Goal: Navigation & Orientation: Find specific page/section

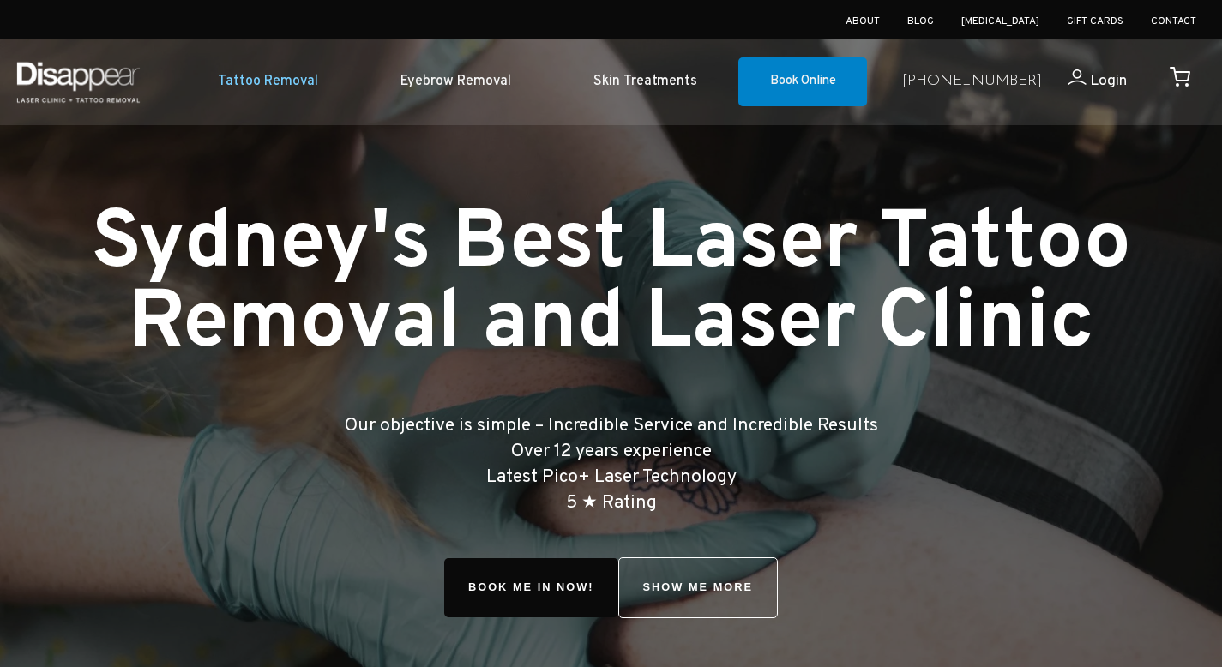
click at [276, 75] on link "Tattoo Removal" at bounding box center [268, 82] width 183 height 52
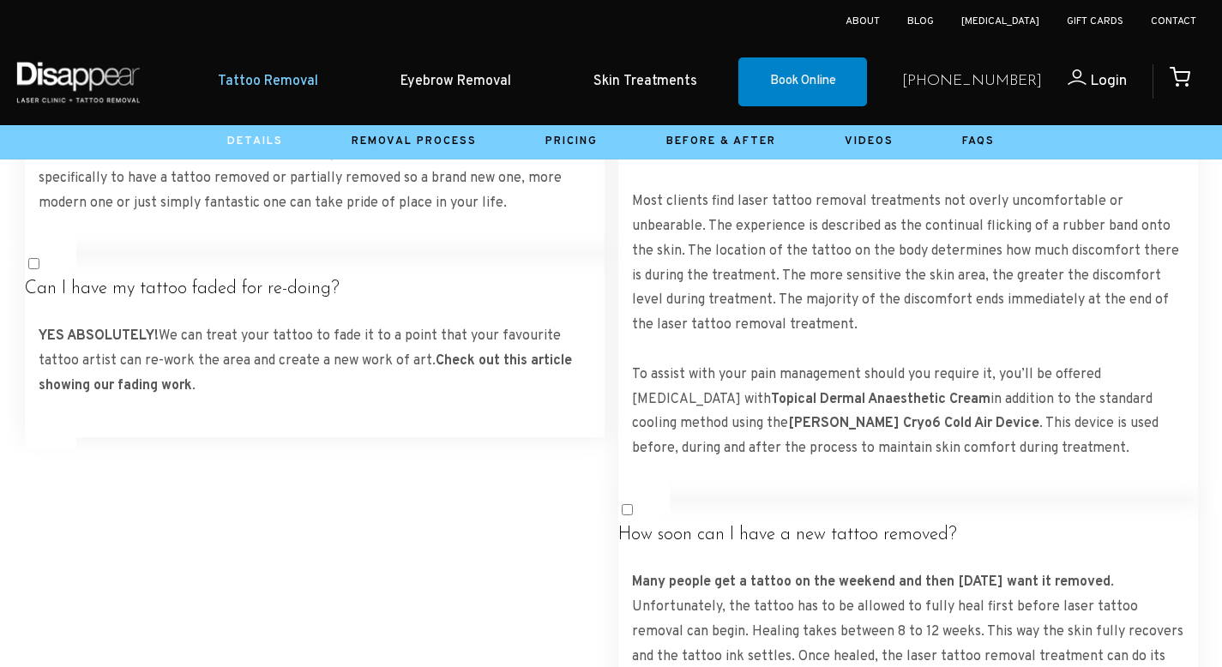
scroll to position [5197, 0]
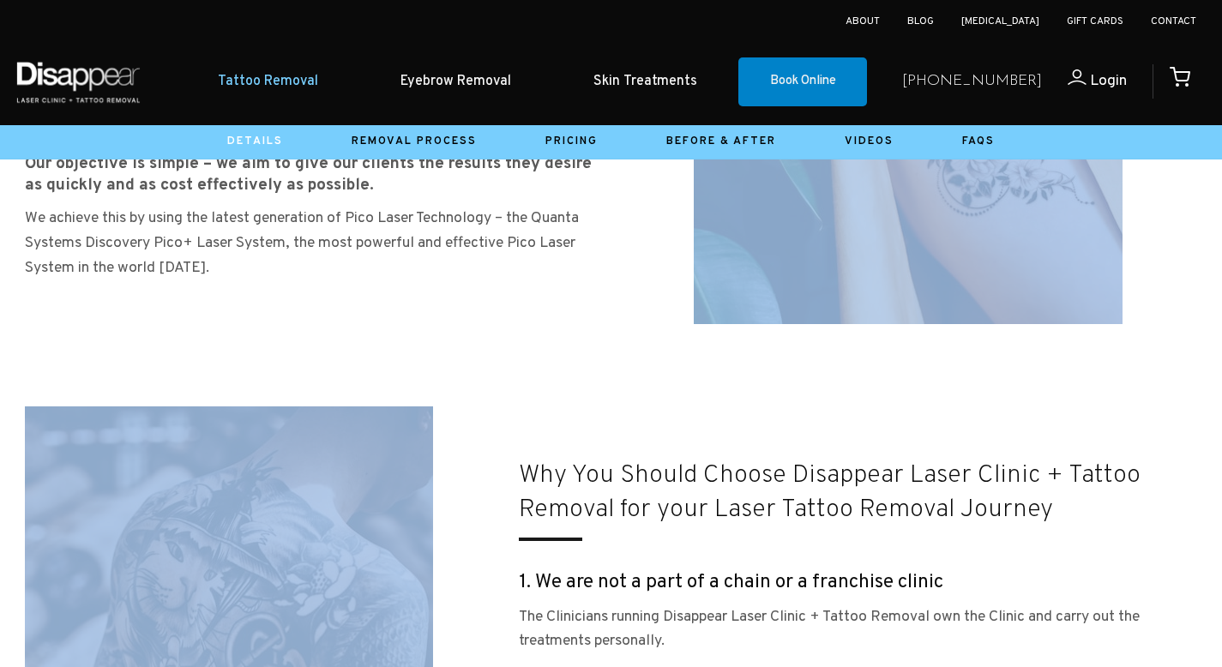
drag, startPoint x: 1234, startPoint y: 31, endPoint x: 1231, endPoint y: 166, distance: 135.5
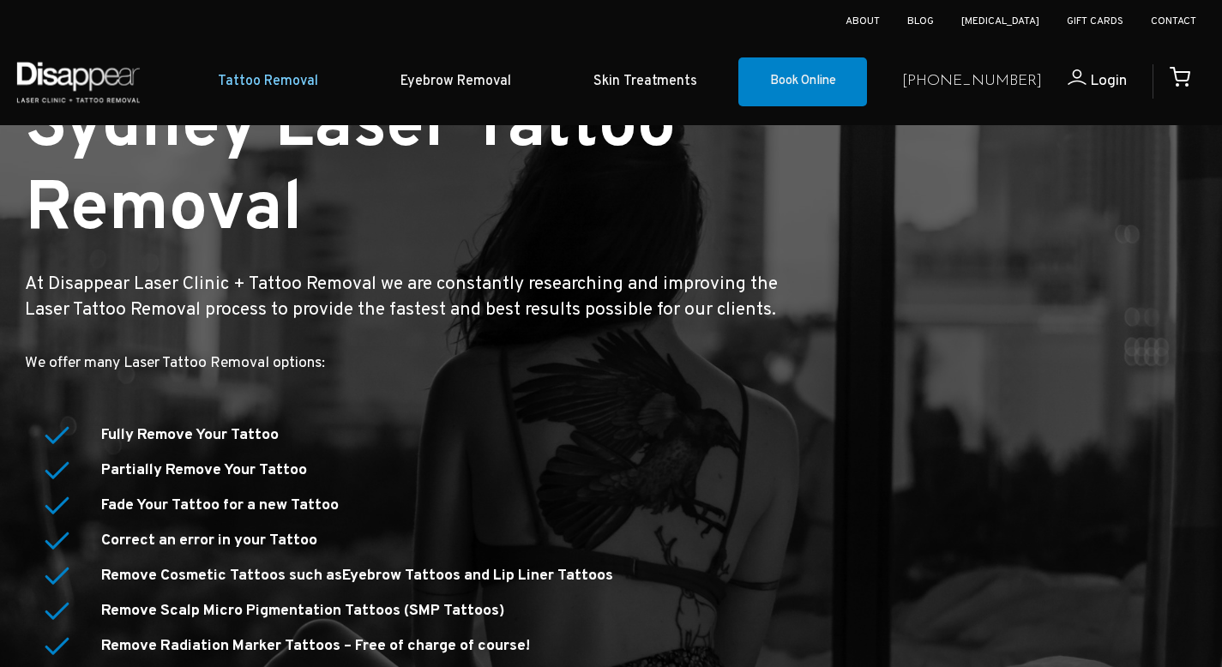
scroll to position [0, 0]
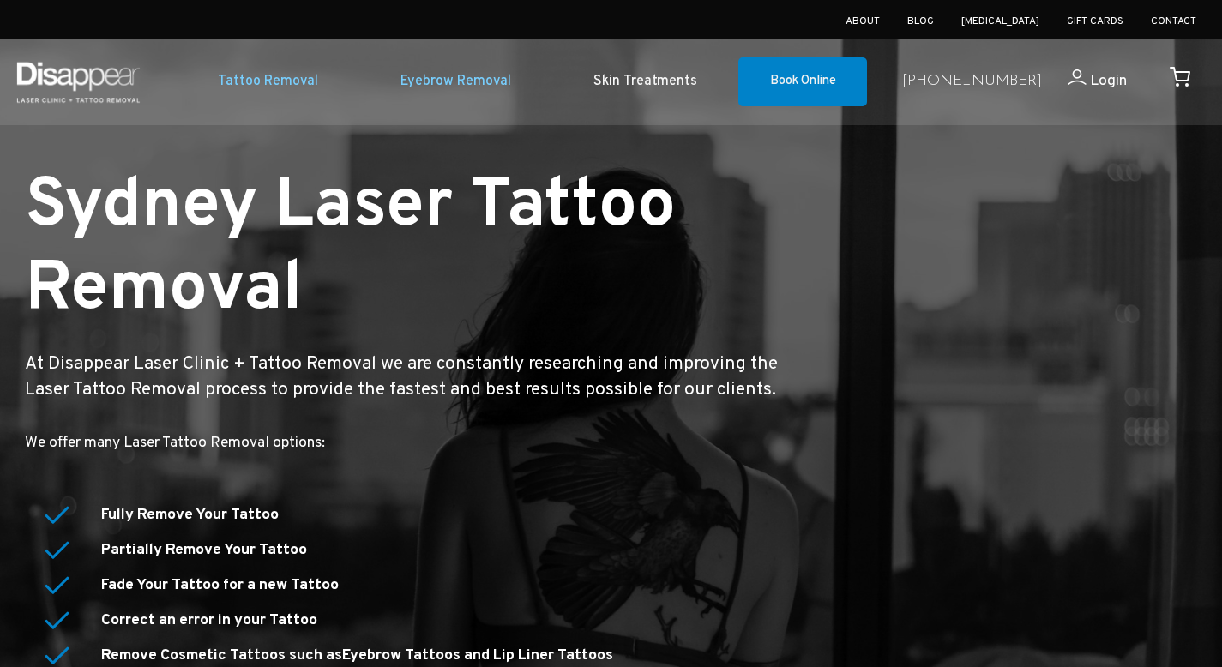
click at [512, 92] on link "Eyebrow Removal" at bounding box center [455, 82] width 193 height 52
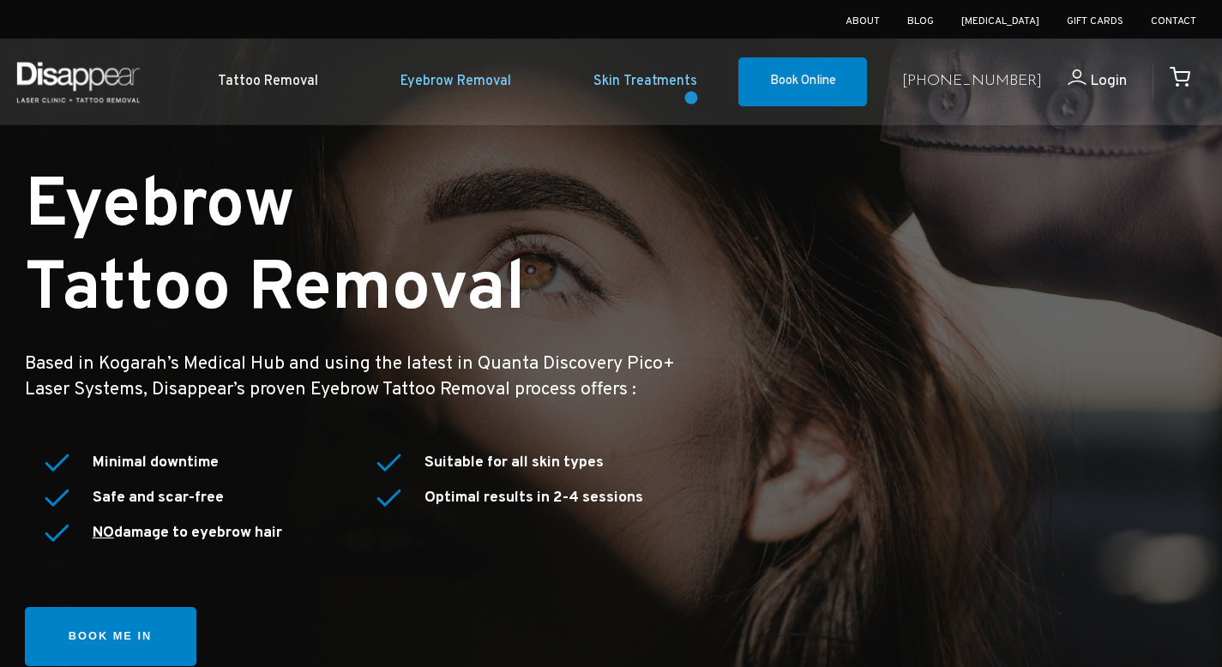
click at [689, 94] on link "Skin Treatments" at bounding box center [645, 82] width 186 height 52
